Goal: Transaction & Acquisition: Purchase product/service

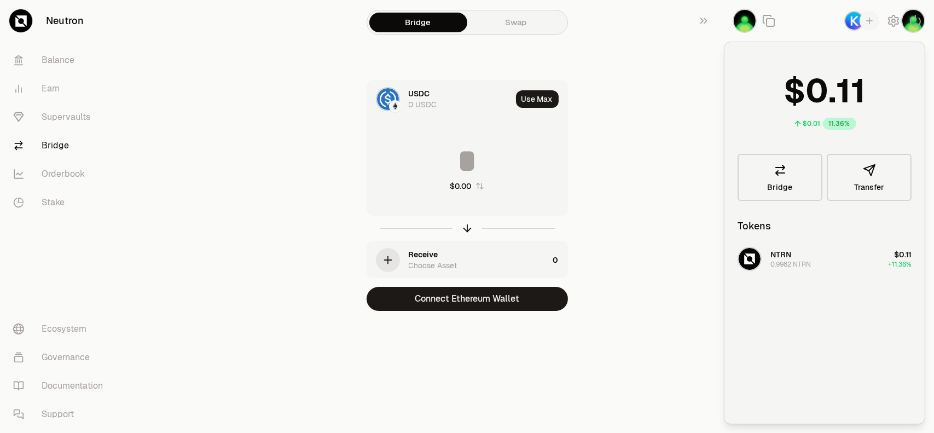
click at [653, 150] on div "Bridge Swap USDC 0 USDC Use Max $0.00 Receive Choose Asset 0 Connect Ethereum W…" at bounding box center [467, 177] width 394 height 355
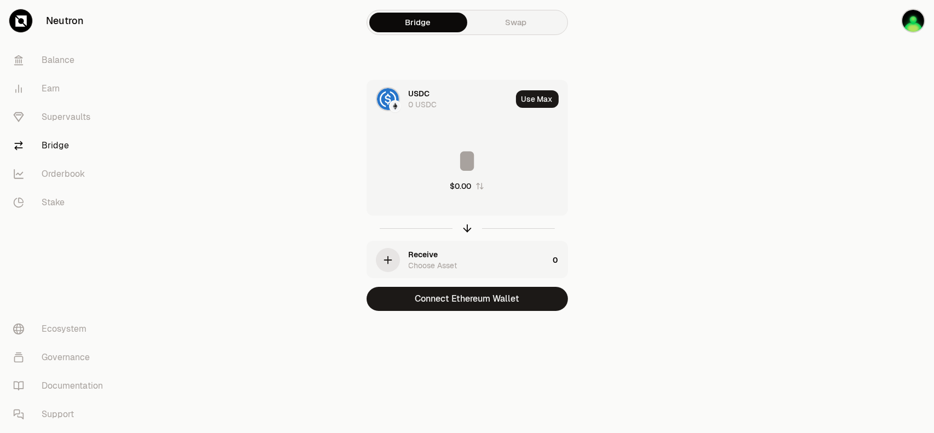
click at [468, 228] on icon "button" at bounding box center [466, 229] width 7 height 3
click at [467, 227] on icon "button" at bounding box center [467, 228] width 0 height 7
click at [467, 228] on icon "button" at bounding box center [467, 228] width 0 height 7
click at [388, 98] on icon at bounding box center [388, 99] width 0 height 7
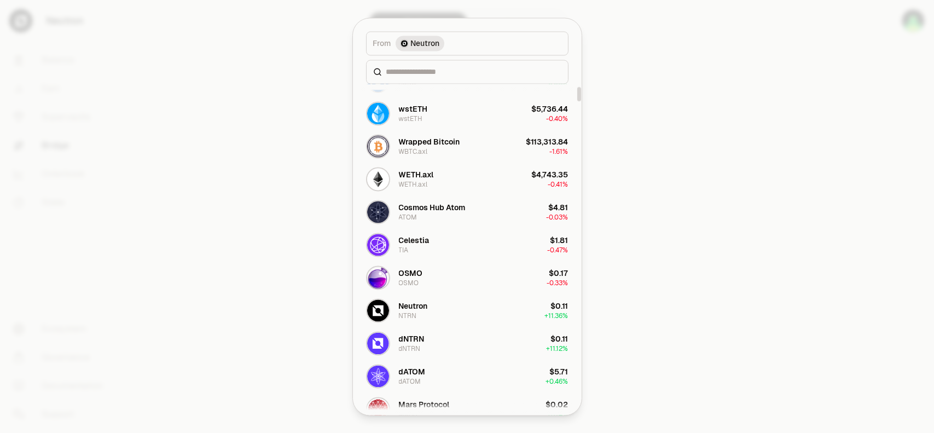
scroll to position [55, 0]
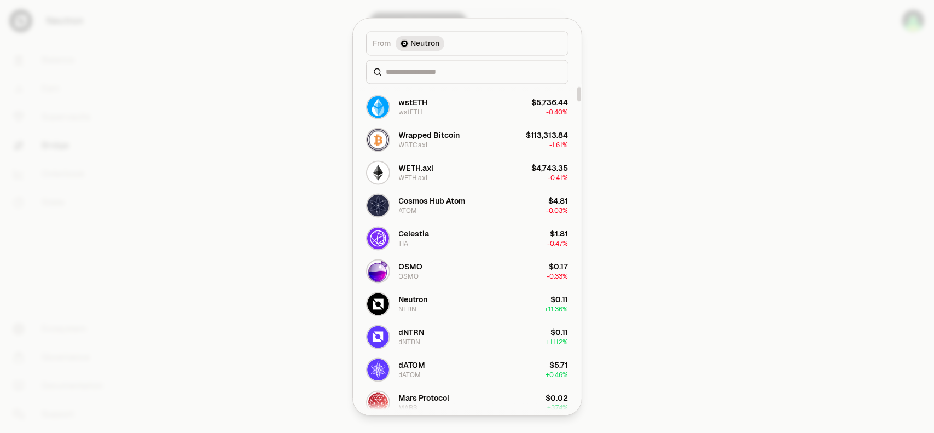
click at [430, 300] on button "Neutron NTRN $0.11 + 11.36%" at bounding box center [468, 303] width 216 height 33
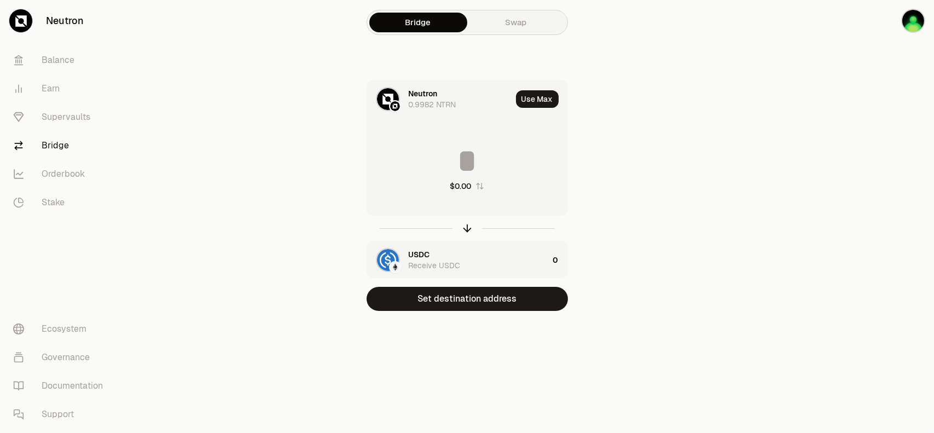
click at [465, 229] on icon "button" at bounding box center [467, 228] width 12 height 12
click at [419, 98] on div "USDC" at bounding box center [419, 93] width 21 height 11
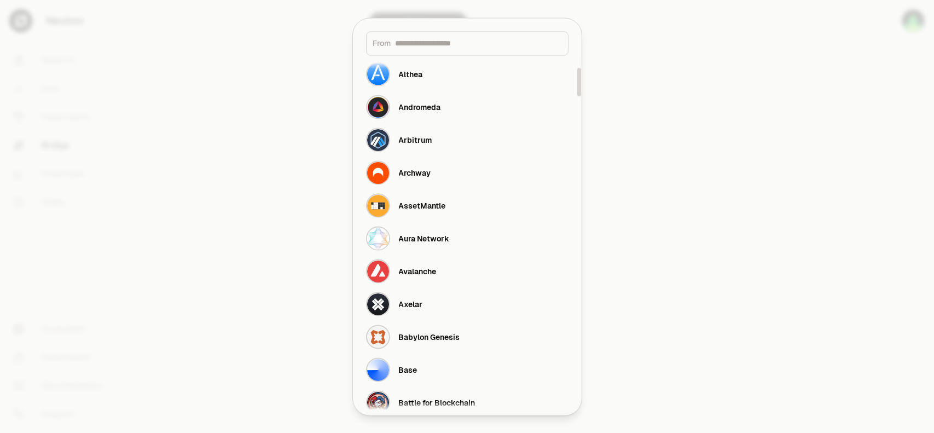
scroll to position [219, 0]
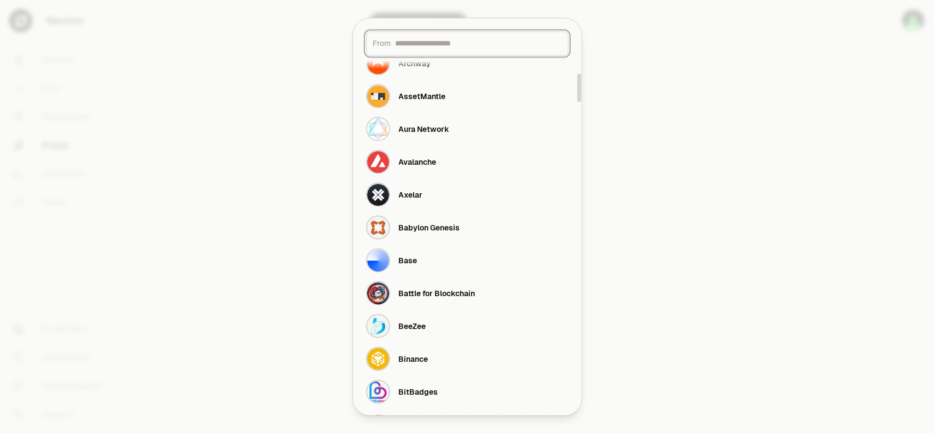
click at [432, 44] on input at bounding box center [479, 43] width 166 height 11
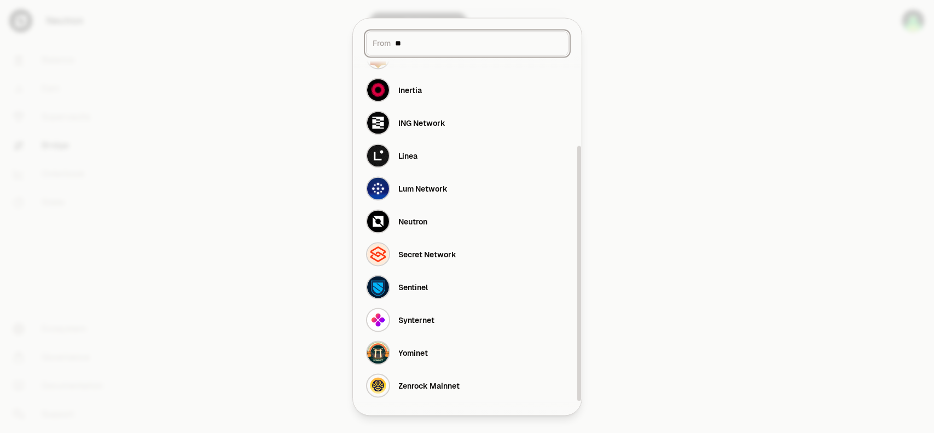
scroll to position [126, 0]
type input "**"
click at [431, 216] on button "Neutron" at bounding box center [468, 221] width 216 height 33
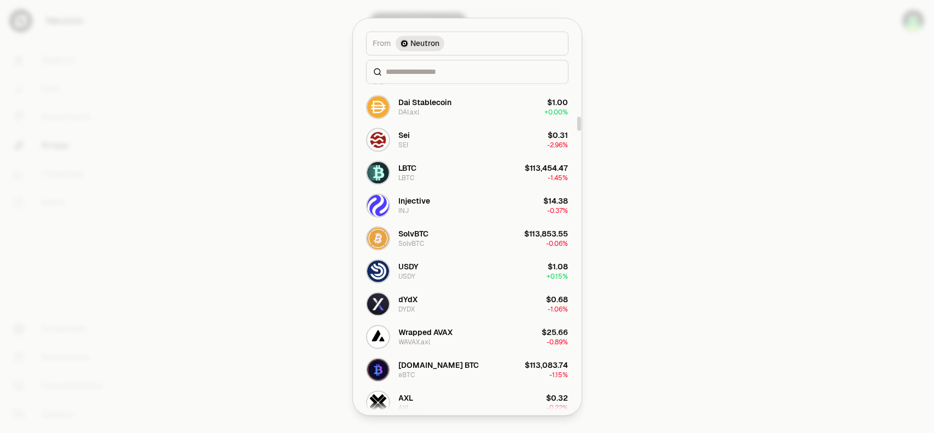
scroll to position [821, 0]
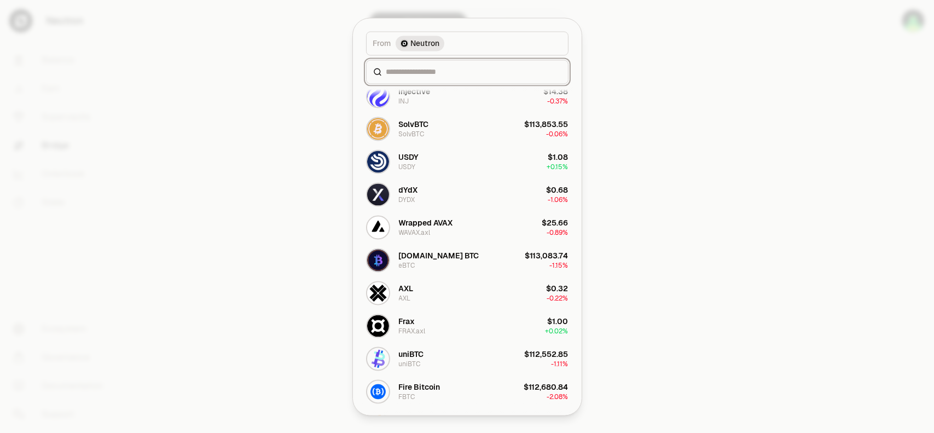
click at [476, 75] on input at bounding box center [473, 71] width 175 height 11
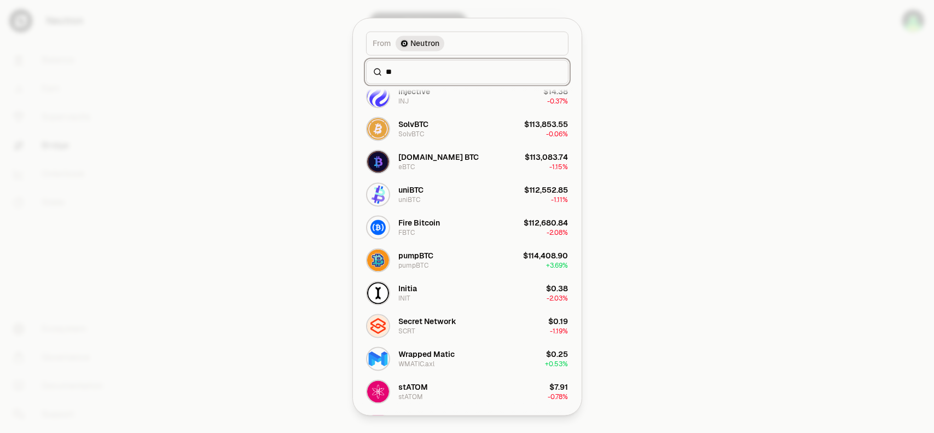
scroll to position [0, 0]
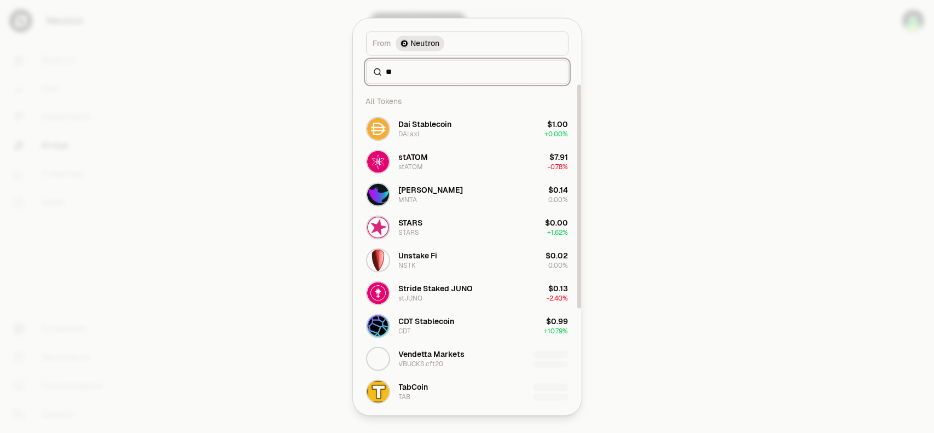
type input "**"
click at [439, 387] on button "TabCoin TAB" at bounding box center [468, 391] width 216 height 33
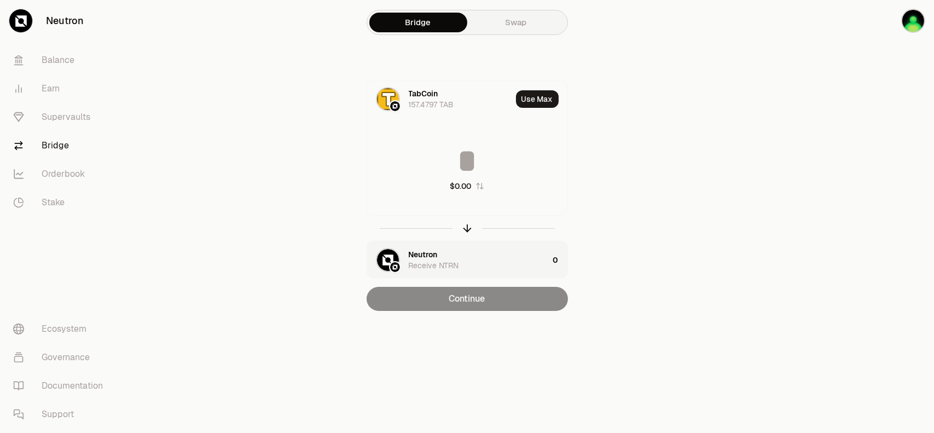
click at [454, 145] on input at bounding box center [467, 160] width 200 height 33
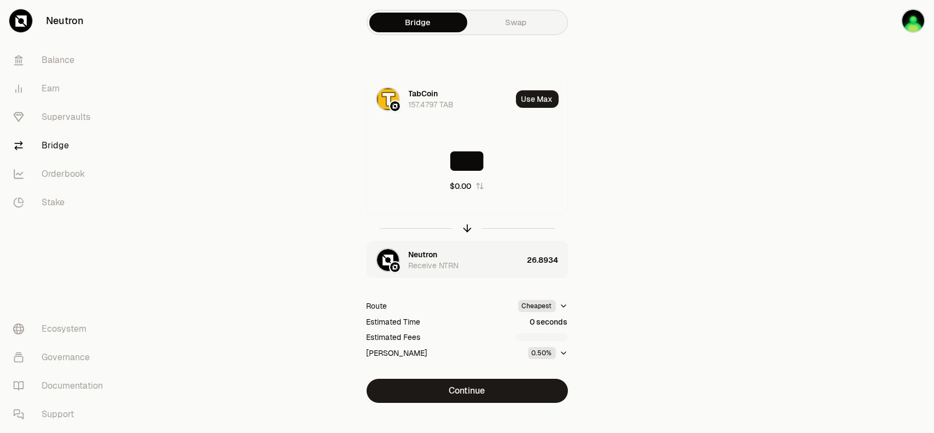
type input "***"
click at [492, 393] on button "Continue" at bounding box center [467, 391] width 201 height 24
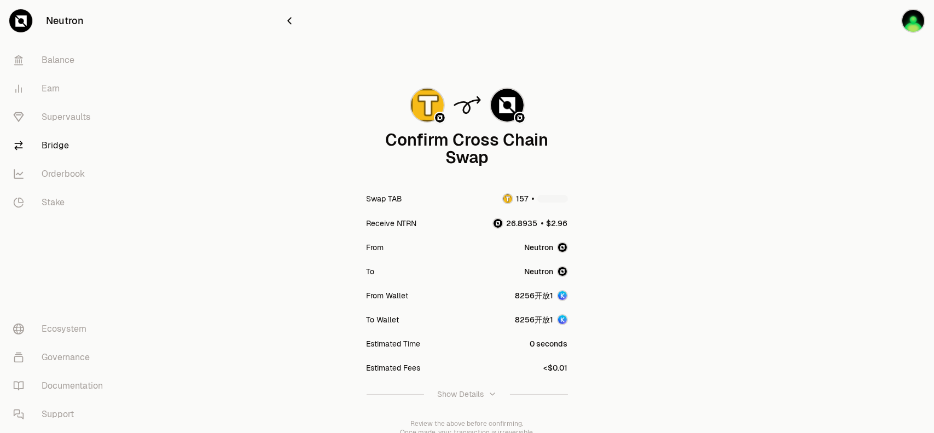
scroll to position [80, 0]
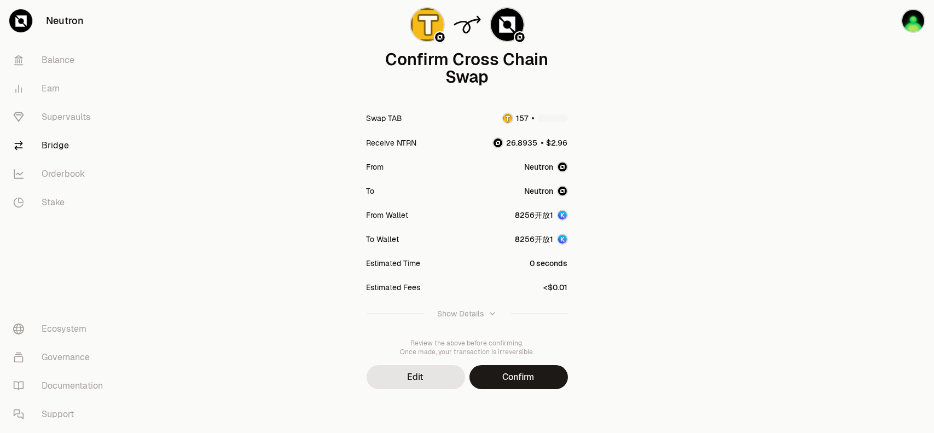
click at [517, 377] on button "Confirm" at bounding box center [518, 377] width 98 height 24
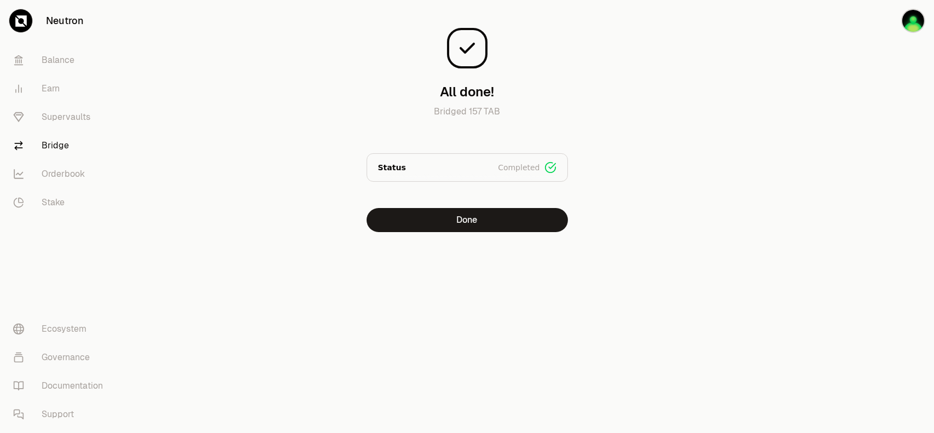
click at [467, 221] on button "Done" at bounding box center [467, 220] width 201 height 24
